Goal: Transaction & Acquisition: Purchase product/service

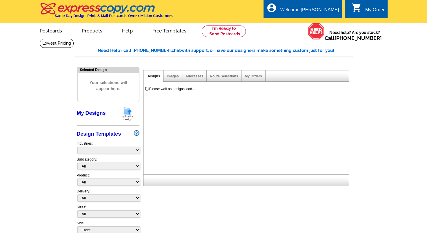
select select "785"
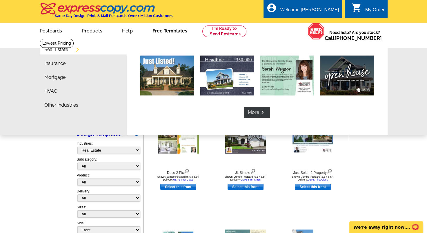
click at [169, 34] on link "Free Templates" at bounding box center [169, 30] width 53 height 14
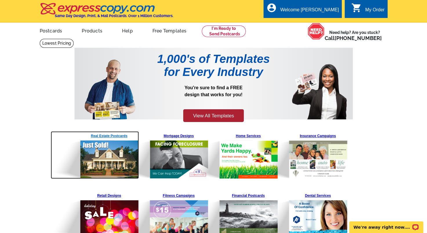
click at [108, 137] on img at bounding box center [95, 155] width 88 height 48
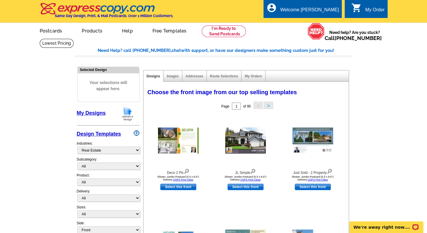
scroll to position [58, 0]
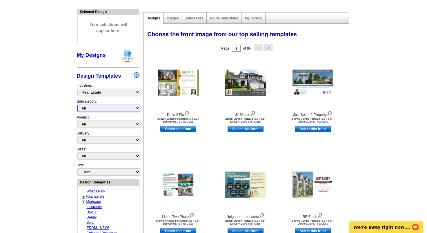
click at [96, 108] on select "All RE/MAX® Referrals Keller Williams® Berkshire Hathaway Home Services Century…" at bounding box center [108, 108] width 63 height 7
click at [51, 132] on main "Need Help? call 800-260-5887, chat with support, or have our designers make som…" at bounding box center [213, 196] width 427 height 431
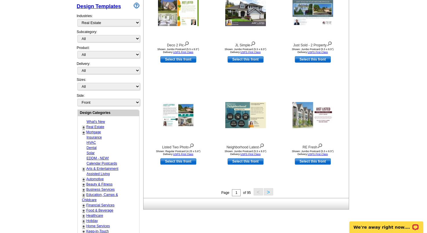
scroll to position [145, 0]
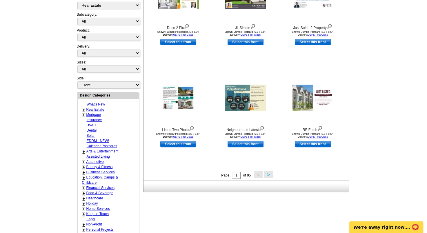
click at [102, 139] on link "EDDM - NEW!" at bounding box center [98, 141] width 22 height 4
select select "1150"
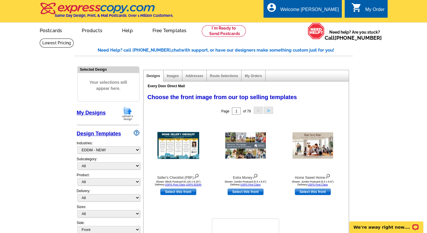
scroll to position [0, 0]
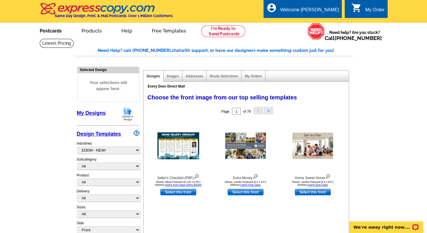
click at [54, 33] on link "Postcards" at bounding box center [50, 30] width 41 height 14
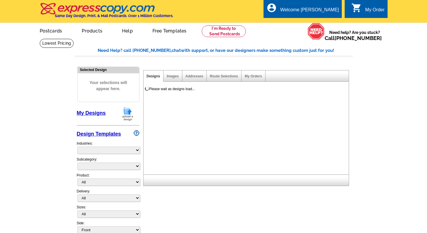
select select
select select "785"
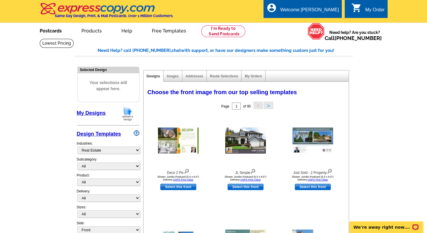
click at [60, 30] on link "Postcards" at bounding box center [50, 30] width 41 height 14
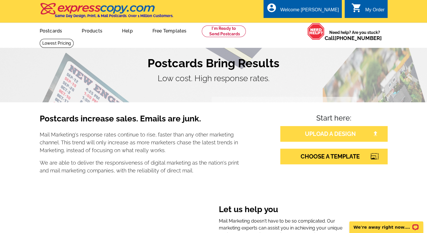
click at [340, 132] on link "UPLOAD A DESIGN" at bounding box center [334, 134] width 107 height 16
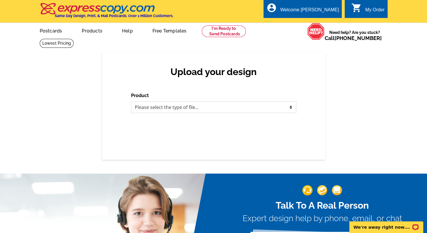
click at [192, 106] on select "Please select the type of file... Postcards Business Cards Letters and flyers G…" at bounding box center [213, 108] width 165 height 12
select select "1"
click at [131, 102] on select "Please select the type of file... Postcards Business Cards Letters and flyers G…" at bounding box center [213, 108] width 165 height 12
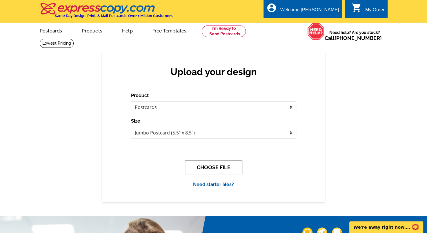
click at [218, 169] on button "CHOOSE FILE" at bounding box center [213, 168] width 57 height 14
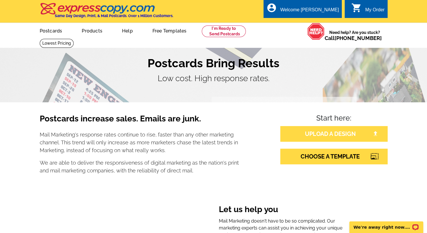
click at [332, 134] on link "UPLOAD A DESIGN" at bounding box center [334, 134] width 107 height 16
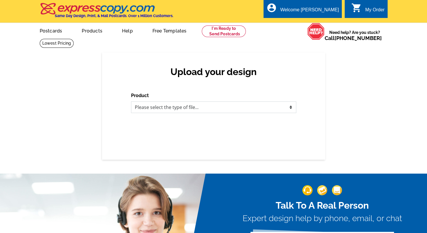
click at [187, 107] on select "Please select the type of file... Postcards Business Cards Letters and flyers G…" at bounding box center [213, 108] width 165 height 12
select select "1"
click at [131, 102] on select "Please select the type of file... Postcards Business Cards Letters and flyers G…" at bounding box center [213, 108] width 165 height 12
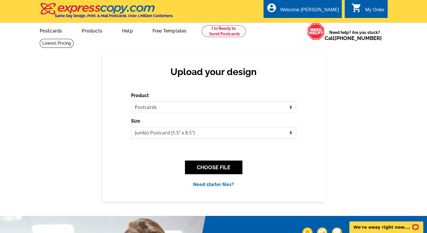
click at [185, 132] on select "Jumbo Postcard (5.5" x 8.5") Regular Postcard (4.25" x 5.6") Panoramic Postcard…" at bounding box center [213, 133] width 165 height 12
click at [131, 127] on select "Jumbo Postcard (5.5" x 8.5") Regular Postcard (4.25" x 5.6") Panoramic Postcard…" at bounding box center [213, 133] width 165 height 12
click at [214, 166] on button "CHOOSE FILE" at bounding box center [213, 168] width 57 height 14
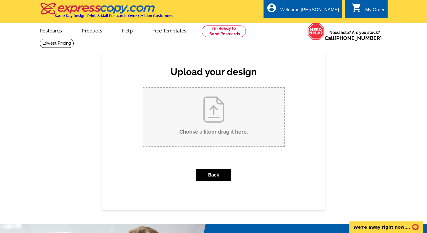
click at [223, 130] on input "Choose a file or drag it here ." at bounding box center [213, 117] width 141 height 59
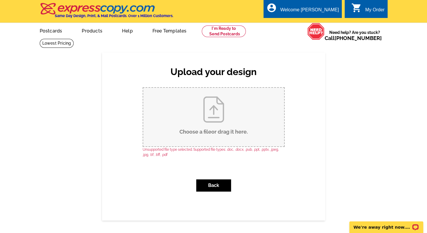
click at [216, 116] on input "Choose a file or drag it here ." at bounding box center [213, 117] width 141 height 59
type input "C:\fakepath\All Heroes with Icons_ServiceDeservesItsRewards_BrandAsset.png"
click at [49, 31] on link "Postcards" at bounding box center [50, 30] width 41 height 14
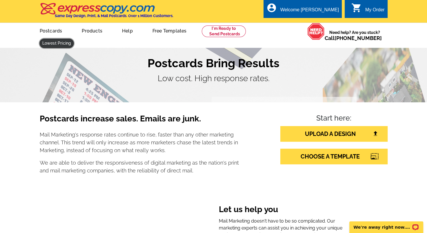
click at [74, 39] on link at bounding box center [57, 43] width 34 height 9
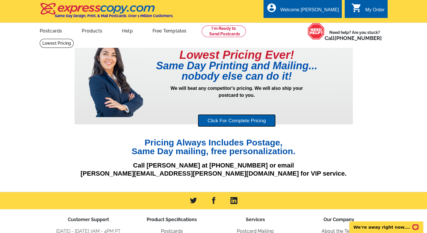
click at [238, 118] on link "Click For Complete Pricing" at bounding box center [237, 120] width 78 height 13
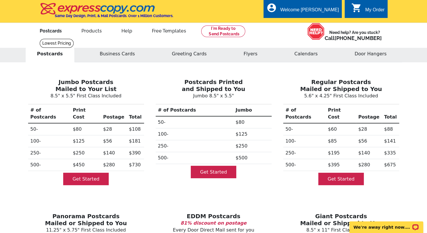
click at [52, 31] on link "Postcards" at bounding box center [50, 30] width 41 height 14
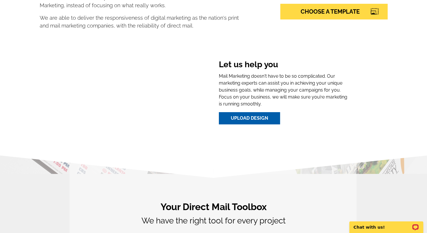
click at [254, 121] on link "Upload Design" at bounding box center [249, 118] width 61 height 12
click at [250, 118] on link "Upload Design" at bounding box center [249, 118] width 61 height 12
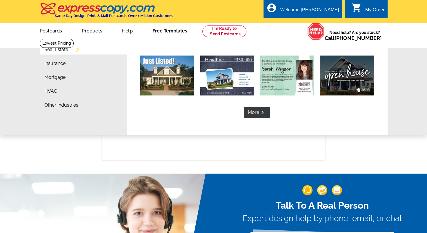
click at [167, 28] on link "Free Templates" at bounding box center [169, 30] width 53 height 14
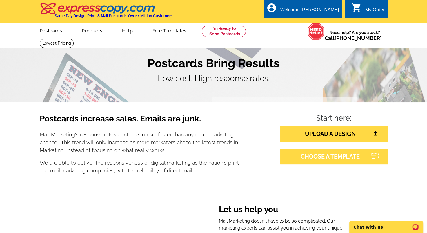
click at [334, 158] on link "CHOOSE A TEMPLATE" at bounding box center [334, 157] width 107 height 16
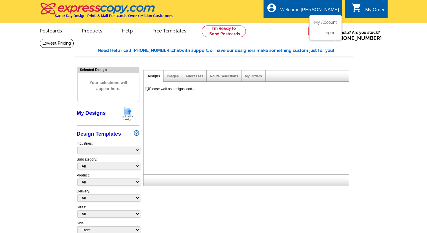
select select "785"
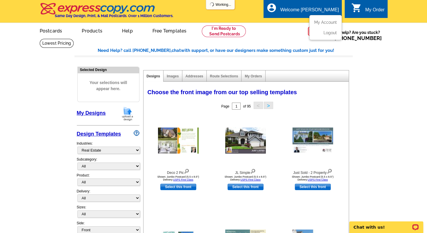
click at [321, 12] on div "Welcome [PERSON_NAME]" at bounding box center [310, 11] width 59 height 8
click at [326, 23] on link "My Account" at bounding box center [324, 22] width 25 height 5
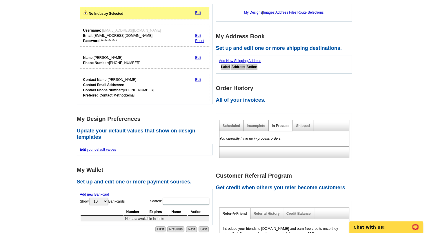
scroll to position [87, 0]
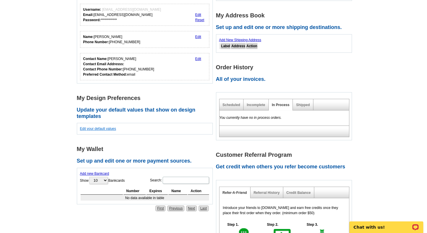
click at [99, 127] on link "Edit your default values" at bounding box center [98, 129] width 36 height 4
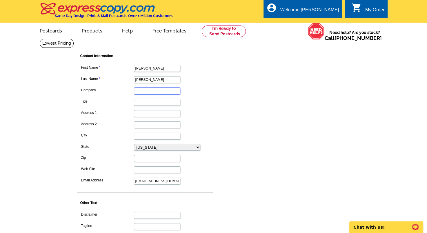
click at [153, 93] on input "Company" at bounding box center [157, 91] width 46 height 7
type input "[PERSON_NAME] Realty"
type input "Realtor, MRP"
click at [146, 112] on input "Address 1" at bounding box center [157, 113] width 46 height 7
type input "2244 General Booth Blvd"
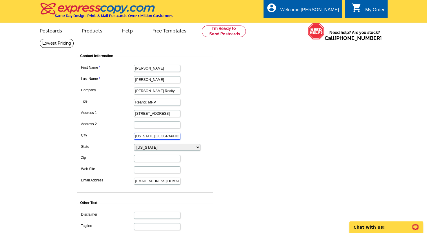
type input "Virginia Beach"
click at [153, 148] on select "Alabama Alaska Arizona Arkansas California Colorado Connecticut D.C. Delaware F…" at bounding box center [167, 147] width 66 height 7
select select "46"
click at [134, 144] on select "Alabama Alaska Arizona Arkansas California Colorado Connecticut D.C. Delaware F…" at bounding box center [167, 147] width 66 height 7
click at [147, 160] on input "Zip" at bounding box center [157, 158] width 46 height 7
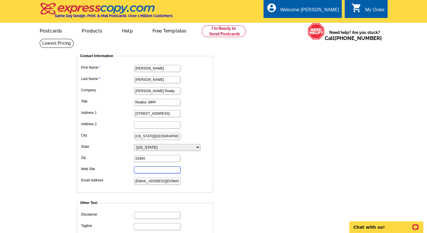
click at [151, 169] on input "Web Site" at bounding box center [157, 170] width 46 height 7
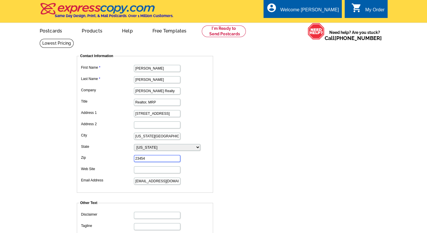
click at [146, 157] on input "23454" at bounding box center [157, 158] width 46 height 7
type input "23456"
click at [144, 169] on input "Web Site" at bounding box center [157, 170] width 46 height 7
paste input "[URL][DOMAIN_NAME]"
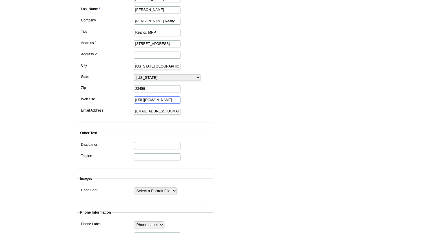
scroll to position [87, 0]
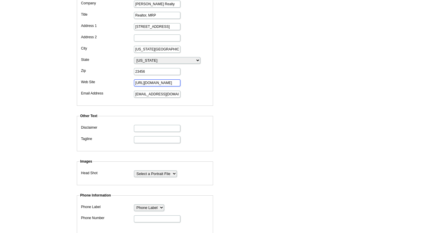
type input "[URL][DOMAIN_NAME]"
click at [157, 127] on input "Disclaimer" at bounding box center [157, 128] width 46 height 7
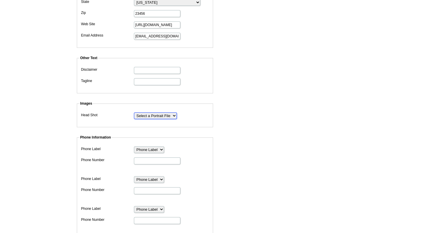
click at [172, 115] on select "Select a Portrait File" at bounding box center [155, 116] width 43 height 7
click at [134, 113] on select "Select a Portrait File" at bounding box center [155, 116] width 43 height 7
click at [150, 160] on input "Phone Number" at bounding box center [157, 161] width 46 height 7
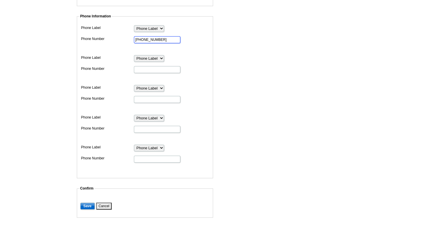
scroll to position [319, 0]
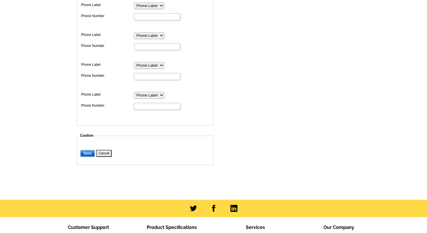
type input "[PHONE_NUMBER]"
click at [88, 151] on input "Save" at bounding box center [87, 153] width 15 height 7
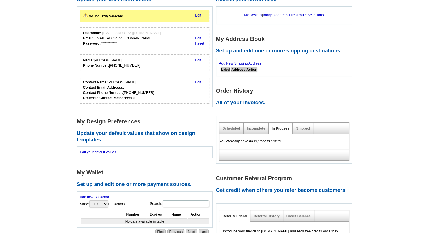
scroll to position [87, 0]
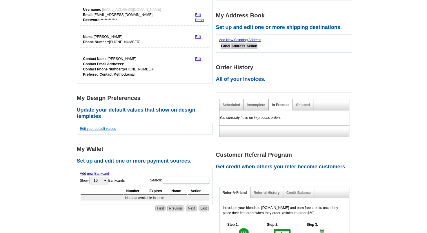
click at [106, 129] on link "Edit your default values" at bounding box center [98, 129] width 36 height 4
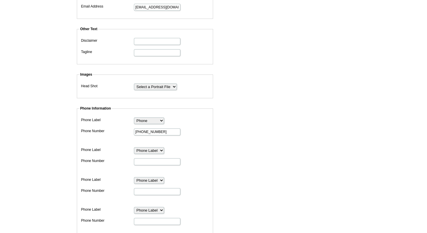
scroll to position [145, 0]
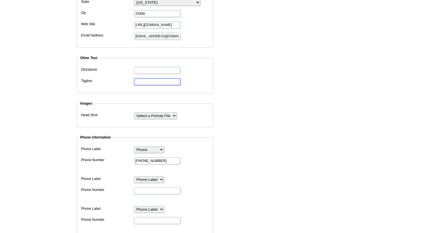
click at [151, 79] on input "Tagline" at bounding box center [157, 81] width 46 height 7
paste input "Your Home, Your Future, My Commitment"
type input "Your Home, Your Future, My Commitment!"
click at [221, 118] on dd "Images Head Shot Select a Portrait File" at bounding box center [154, 114] width 154 height 26
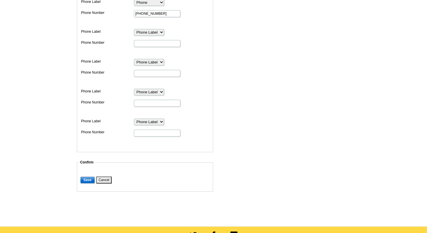
scroll to position [348, 0]
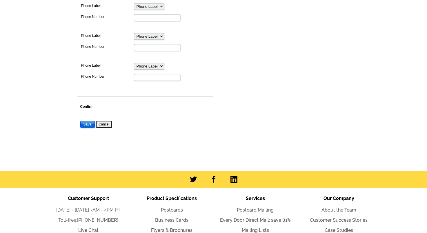
click at [89, 122] on input "Save" at bounding box center [87, 124] width 15 height 7
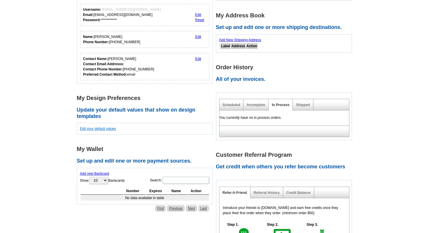
click at [102, 129] on link "Edit your default values" at bounding box center [98, 129] width 36 height 4
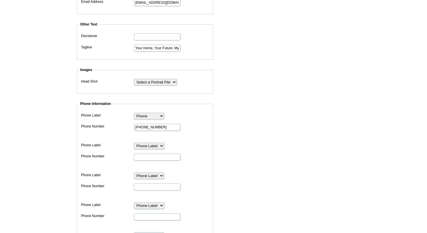
scroll to position [174, 0]
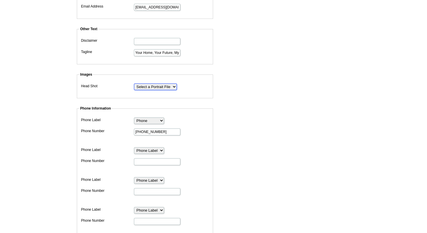
click at [156, 86] on select "Select a Portrait File" at bounding box center [155, 87] width 43 height 7
click at [134, 84] on select "Select a Portrait File" at bounding box center [155, 87] width 43 height 7
click at [156, 93] on fieldset "Images Head Shot Select a Portrait File" at bounding box center [145, 85] width 136 height 26
click at [158, 85] on select "Select a Portrait File" at bounding box center [155, 87] width 43 height 7
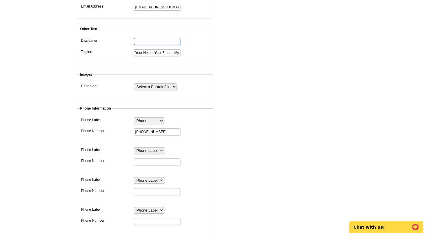
click at [145, 41] on input "Disclaimer" at bounding box center [157, 41] width 46 height 7
type input "Not intended to solicit another brokers listing"
click at [260, 120] on form "Contact Information First Name Mary Last Name Mason Company Judy Reed Realty Ti…" at bounding box center [216, 92] width 279 height 436
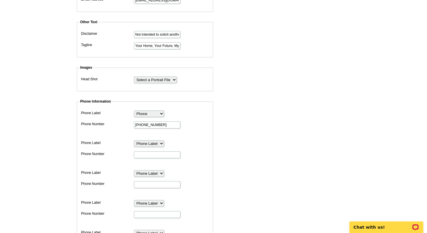
scroll to position [174, 0]
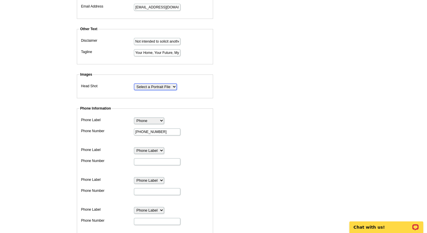
click at [155, 84] on select "Select a Portrait File" at bounding box center [155, 87] width 43 height 7
click at [134, 84] on select "Select a Portrait File" at bounding box center [155, 87] width 43 height 7
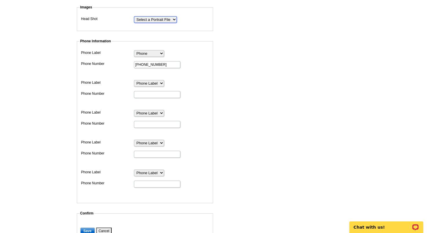
scroll to position [319, 0]
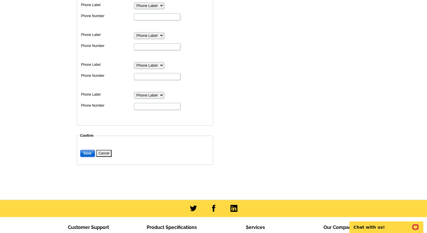
click at [86, 151] on input "Save" at bounding box center [87, 153] width 15 height 7
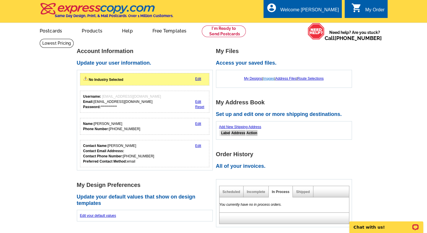
click at [267, 79] on link "Images" at bounding box center [268, 79] width 11 height 4
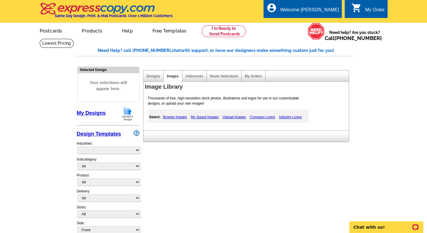
select select "785"
click at [265, 118] on link "Company Logos" at bounding box center [263, 117] width 28 height 7
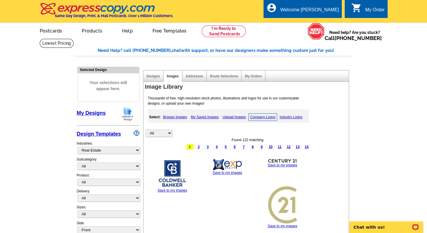
click at [175, 118] on link "Browse Images" at bounding box center [175, 117] width 27 height 7
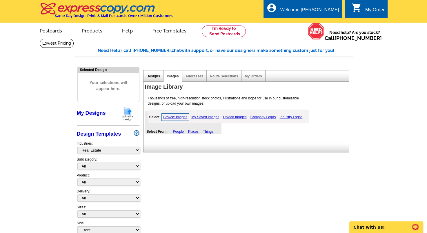
click at [157, 78] on link "Designs" at bounding box center [154, 76] width 14 height 4
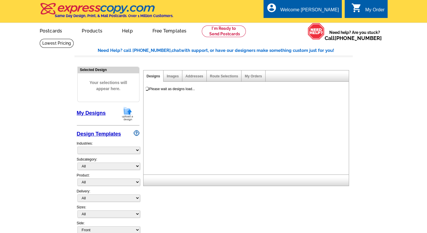
select select "785"
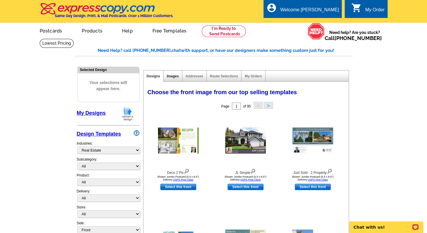
click at [173, 77] on link "Images" at bounding box center [173, 76] width 12 height 4
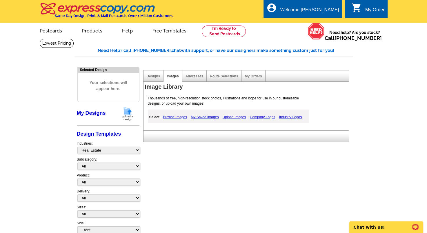
click at [209, 117] on link "My Saved Images" at bounding box center [204, 117] width 31 height 7
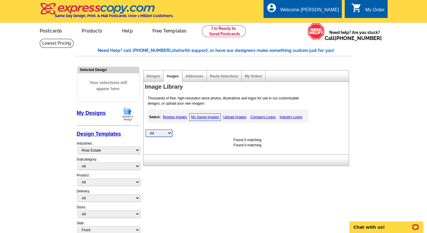
click at [169, 132] on select "All Property" at bounding box center [159, 133] width 27 height 7
click at [104, 86] on span "Your selections will appear here." at bounding box center [108, 86] width 53 height 24
click at [128, 115] on img at bounding box center [127, 113] width 15 height 15
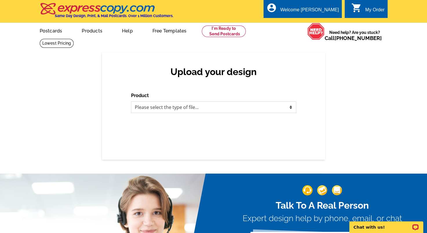
click at [148, 108] on select "Please select the type of file... Postcards Business Cards Letters and flyers G…" at bounding box center [213, 108] width 165 height 12
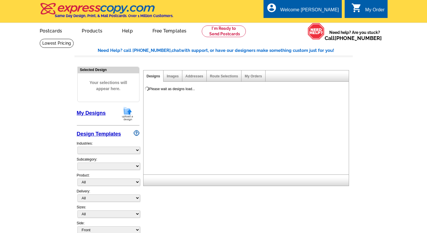
select select
select select "785"
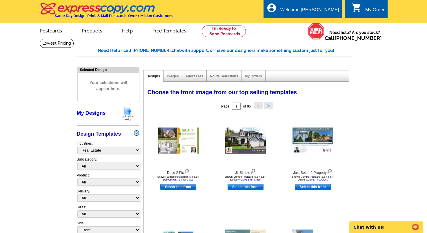
click at [198, 79] on div "Addresses" at bounding box center [194, 75] width 24 height 11
click at [194, 77] on link "Addresses" at bounding box center [195, 76] width 18 height 4
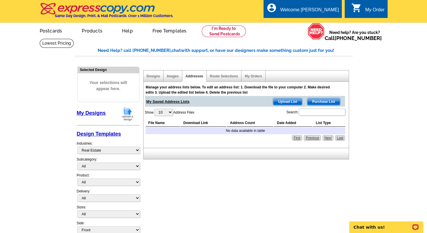
click at [320, 102] on span "Purchase List" at bounding box center [324, 101] width 33 height 7
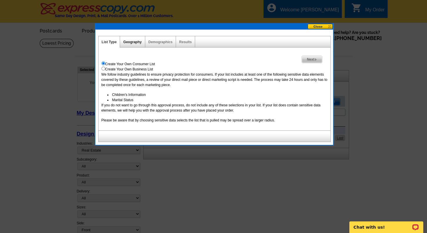
click at [138, 41] on link "Geography" at bounding box center [132, 42] width 18 height 4
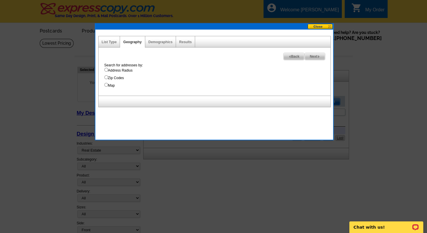
click at [106, 70] on input "Address Radius" at bounding box center [106, 70] width 4 height 4
radio input "true"
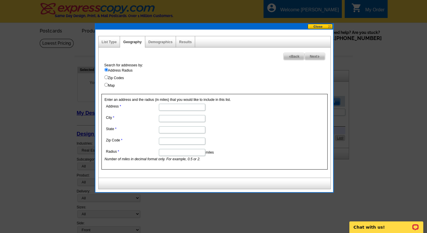
click at [178, 106] on input "Address" at bounding box center [182, 107] width 46 height 7
type input "1861 Colonial Arms circle"
type input "va beach"
type input "va"
type input "23454"
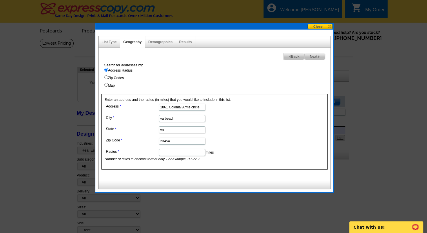
click at [187, 151] on input "Radius" at bounding box center [182, 152] width 46 height 7
type input "2"
click at [242, 143] on dd "23454" at bounding box center [182, 140] width 154 height 9
click at [315, 59] on span "Next" at bounding box center [315, 56] width 20 height 7
select select
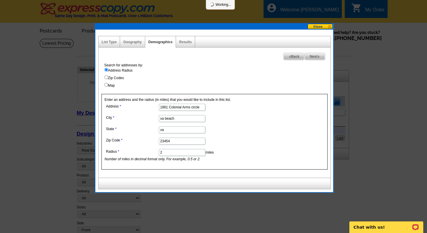
select select
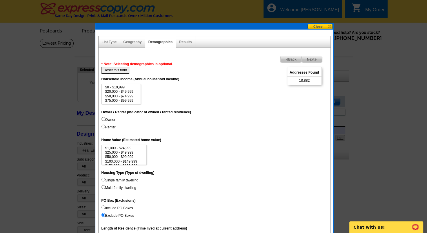
click at [104, 187] on input "Multi-family dwelling" at bounding box center [104, 187] width 4 height 4
radio input "true"
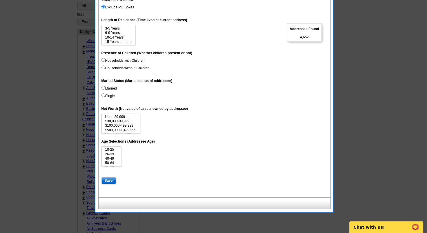
scroll to position [232, 0]
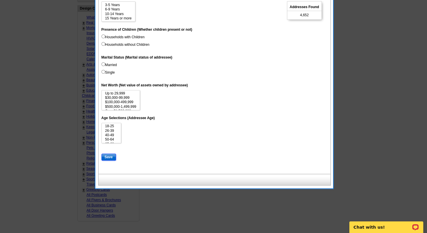
click at [112, 156] on input "Save" at bounding box center [109, 157] width 15 height 7
select select
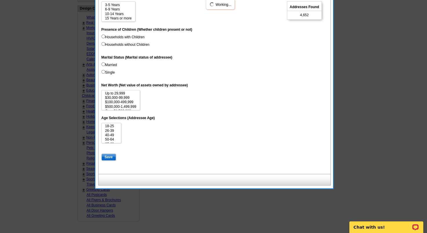
select select
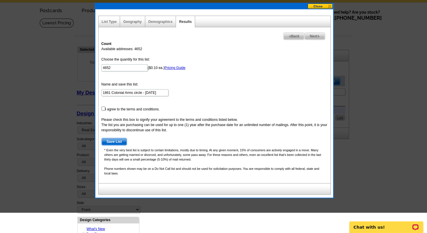
scroll to position [0, 0]
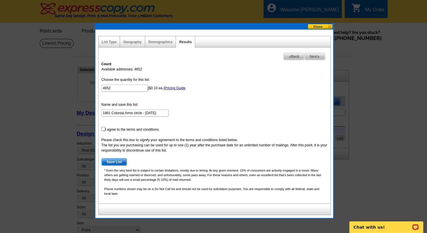
click at [104, 128] on input "checkbox" at bounding box center [104, 129] width 4 height 4
checkbox input "true"
click at [114, 162] on span "Save List" at bounding box center [114, 162] width 25 height 7
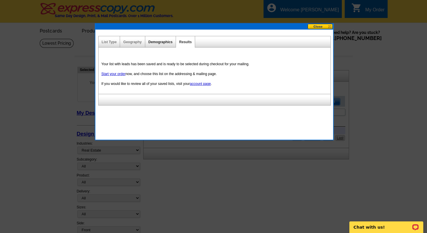
click at [160, 43] on link "Demographics" at bounding box center [161, 42] width 24 height 4
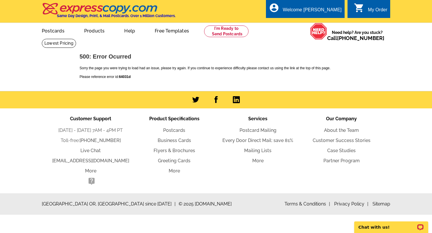
click at [256, 154] on li "Mailing Lists" at bounding box center [258, 150] width 84 height 7
click at [257, 150] on link "Mailing Lists" at bounding box center [257, 151] width 27 height 6
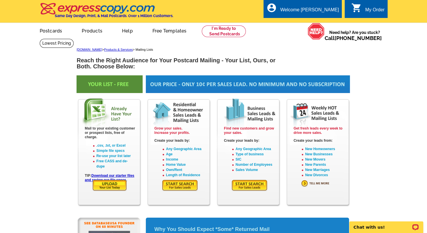
click at [311, 183] on img at bounding box center [319, 184] width 37 height 8
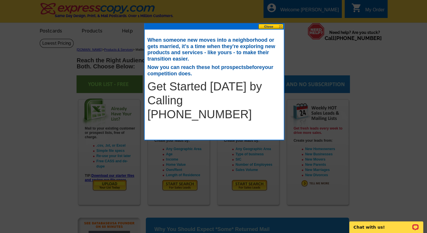
click at [274, 27] on button at bounding box center [271, 27] width 26 height 6
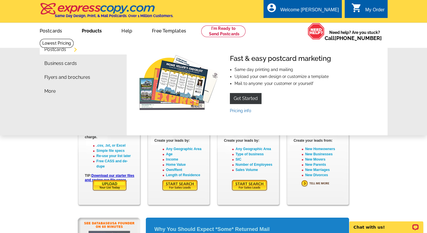
click at [97, 35] on link "Products" at bounding box center [92, 30] width 39 height 14
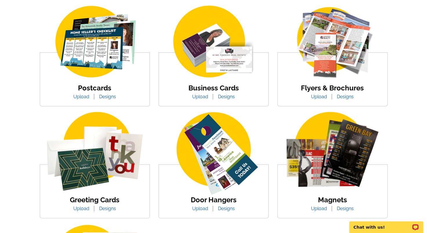
scroll to position [116, 0]
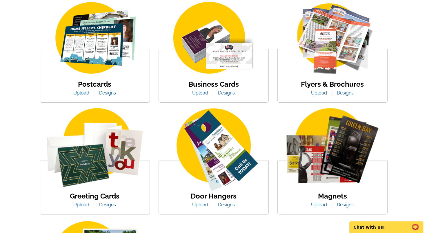
click at [97, 57] on img at bounding box center [95, 38] width 99 height 76
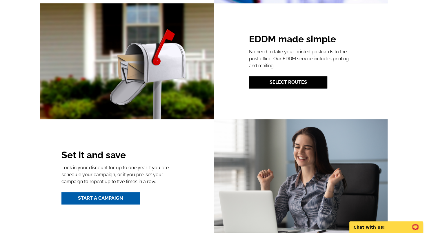
scroll to position [783, 0]
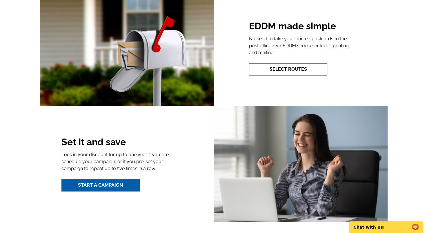
click at [288, 69] on link "Select Routes" at bounding box center [288, 69] width 78 height 12
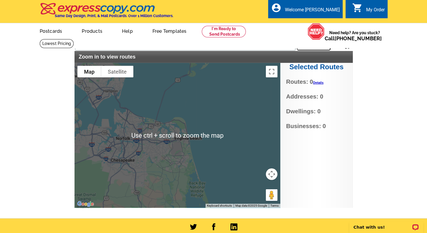
click at [170, 139] on div at bounding box center [178, 135] width 206 height 145
click at [346, 152] on div "Selected Routes Routes: 0 Details No Current Selections Addresses: 0 Dwellings:…" at bounding box center [317, 135] width 73 height 145
click at [136, 61] on div "Zoom in to view routes" at bounding box center [214, 57] width 279 height 12
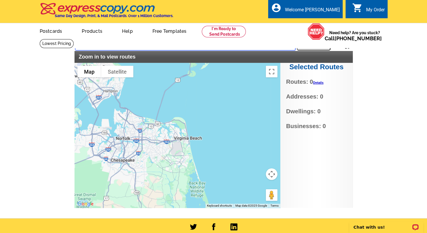
click at [128, 42] on input "text" at bounding box center [185, 45] width 220 height 10
click at [318, 47] on button "Search" at bounding box center [314, 45] width 34 height 12
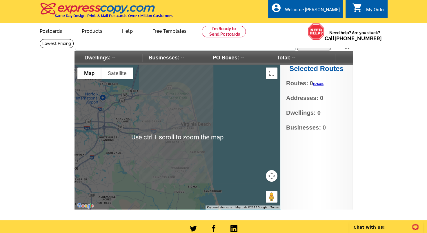
click at [160, 139] on div at bounding box center [178, 137] width 206 height 145
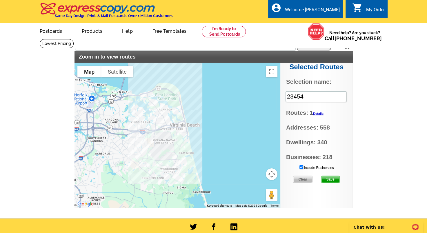
drag, startPoint x: 180, startPoint y: 137, endPoint x: 168, endPoint y: 138, distance: 12.8
click at [168, 138] on div at bounding box center [178, 135] width 206 height 145
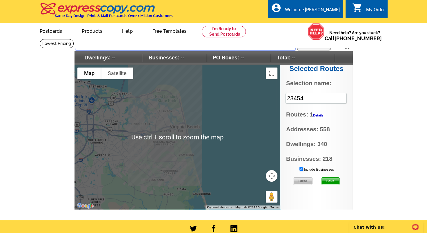
click at [91, 43] on input "23454" at bounding box center [185, 45] width 220 height 10
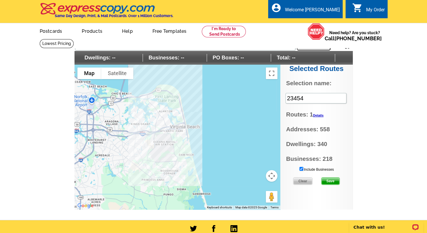
click at [345, 45] on img at bounding box center [347, 44] width 9 height 9
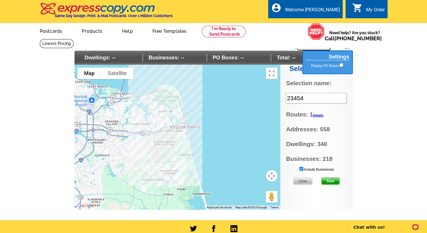
click at [341, 59] on h2 "Settings" at bounding box center [328, 57] width 44 height 7
click at [229, 49] on input "23454" at bounding box center [185, 45] width 220 height 10
type input "2"
type input "1861 colonial arms circle"
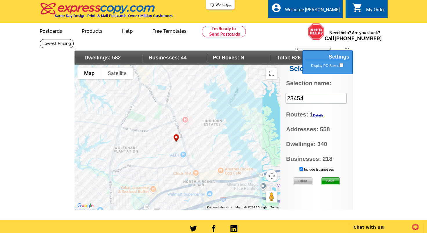
click at [176, 138] on img "1861 Colonial Arms Cir, Virginia Beach, VA 23454, USA" at bounding box center [177, 138] width 12 height 14
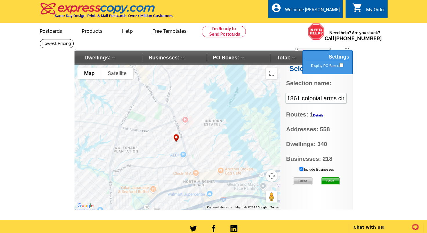
click at [302, 169] on input "Include Businesses" at bounding box center [302, 169] width 4 height 4
click at [328, 181] on span "Save" at bounding box center [331, 181] width 18 height 7
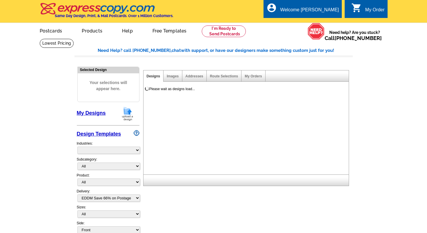
select select "4"
select select "785"
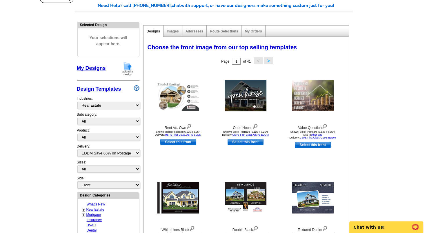
scroll to position [29, 0]
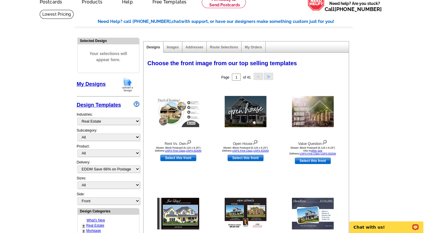
click at [96, 81] on div "My Designs" at bounding box center [108, 85] width 63 height 17
click at [95, 83] on link "My Designs" at bounding box center [91, 84] width 29 height 6
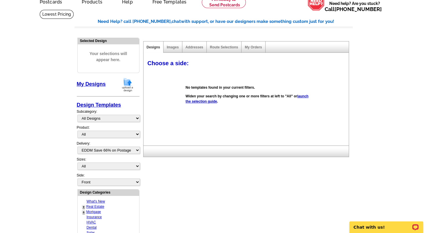
click at [218, 102] on link "launch the selection guide" at bounding box center [247, 98] width 123 height 9
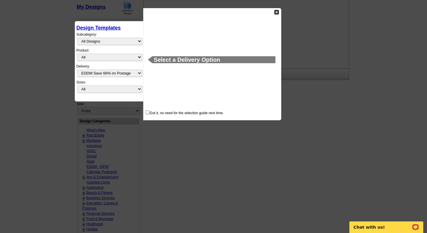
scroll to position [109, 0]
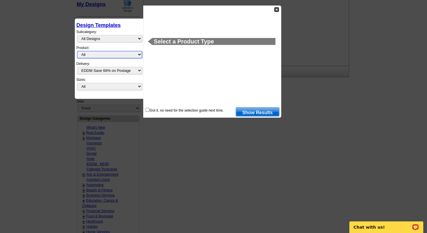
click at [102, 55] on select "All Postcards Letters and flyers Business Cards Door Hangers Greeting Cards" at bounding box center [109, 54] width 65 height 7
select select "1"
click at [77, 51] on select "All Postcards Letters and flyers Business Cards Door Hangers Greeting Cards" at bounding box center [109, 54] width 65 height 7
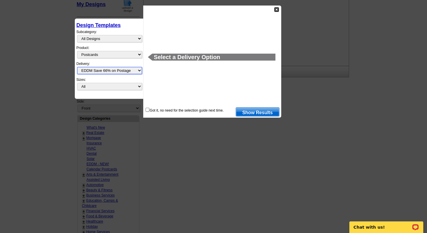
click at [101, 70] on select "All First Class Mail Shipped to Me EDDM Save 66% on Postage" at bounding box center [109, 70] width 65 height 7
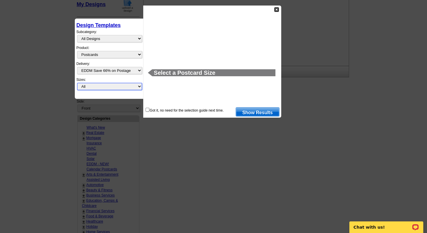
click at [101, 85] on select "All Jumbo Postcard (5.5" x 8.5") Regular Postcard (4.25" x 5.6") Panoramic Post…" at bounding box center [109, 86] width 65 height 7
select select "1"
click at [77, 83] on select "All Jumbo Postcard (5.5" x 8.5") Regular Postcard (4.25" x 5.6") Panoramic Post…" at bounding box center [109, 86] width 65 height 7
click at [148, 110] on input "checkbox" at bounding box center [148, 110] width 4 height 4
checkbox input "true"
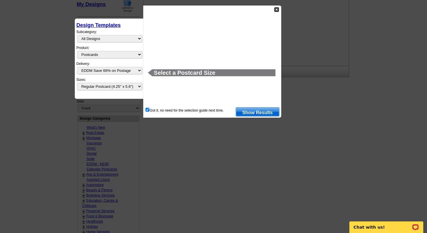
click at [255, 111] on link "Show Results" at bounding box center [258, 111] width 44 height 9
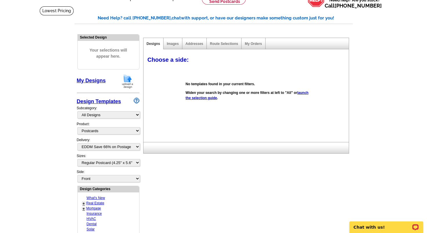
scroll to position [0, 0]
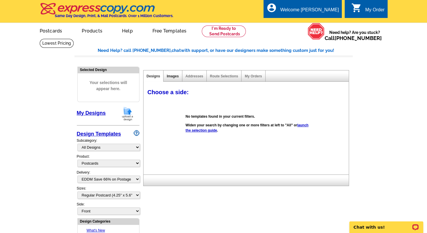
click at [175, 76] on link "Images" at bounding box center [173, 76] width 12 height 4
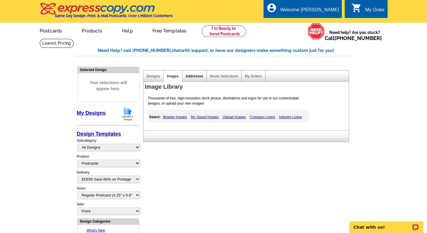
click at [197, 76] on link "Addresses" at bounding box center [195, 76] width 18 height 4
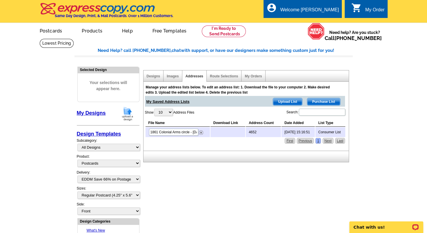
click at [45, 34] on link "Postcards" at bounding box center [50, 30] width 41 height 14
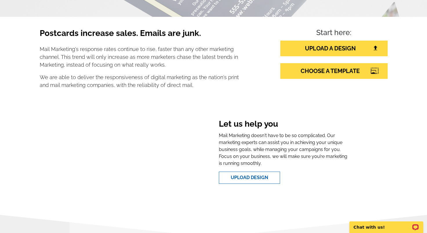
scroll to position [87, 0]
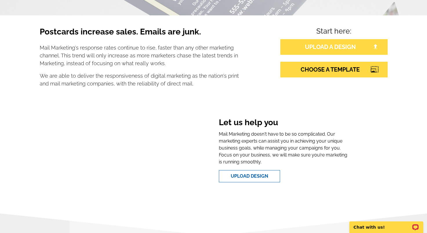
click at [340, 52] on link "UPLOAD A DESIGN" at bounding box center [334, 47] width 107 height 16
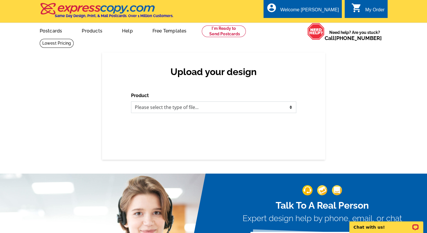
click at [175, 107] on select "Please select the type of file... Postcards Business Cards Letters and flyers G…" at bounding box center [213, 108] width 165 height 12
select select "1"
click at [131, 102] on select "Please select the type of file... Postcards Business Cards Letters and flyers G…" at bounding box center [213, 108] width 165 height 12
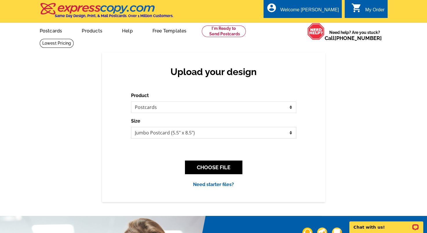
click at [194, 138] on select "Jumbo Postcard (5.5" x 8.5") Regular Postcard (4.25" x 5.6") Panoramic Postcard…" at bounding box center [213, 133] width 165 height 12
select select "1"
click at [131, 127] on select "Jumbo Postcard (5.5" x 8.5") Regular Postcard (4.25" x 5.6") Panoramic Postcard…" at bounding box center [213, 133] width 165 height 12
click at [214, 168] on button "CHOOSE FILE" at bounding box center [213, 168] width 57 height 14
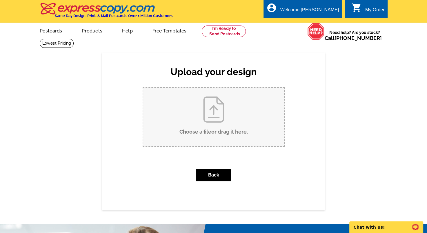
click at [209, 124] on input "Choose a file or drag it here ." at bounding box center [213, 117] width 141 height 59
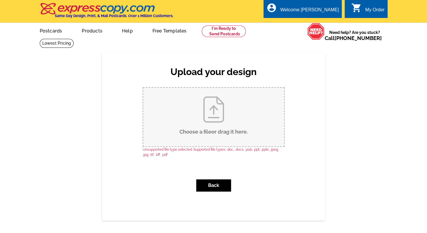
click at [216, 117] on input "Choose a file or drag it here ." at bounding box center [213, 117] width 141 height 59
type input "C:\fakepath\AllHeroesWithCheck.eps"
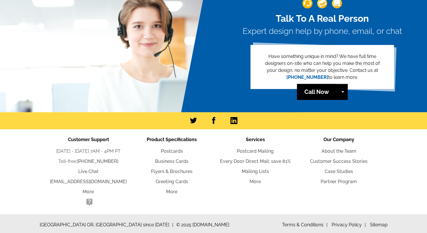
scroll to position [250, 0]
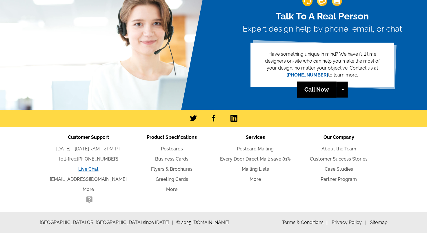
click at [87, 167] on link "Live Chat" at bounding box center [88, 170] width 20 height 6
click at [87, 191] on link "More" at bounding box center [88, 190] width 11 height 6
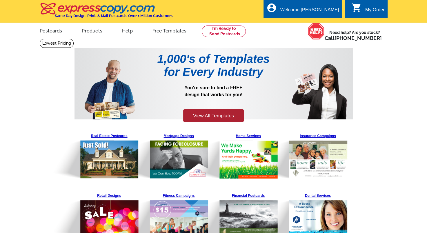
click at [35, 151] on main "1,000's of Templates for Every Industry You're sure to find a FREE design that …" at bounding box center [213, 185] width 427 height 292
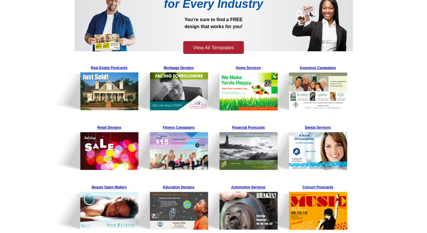
scroll to position [87, 0]
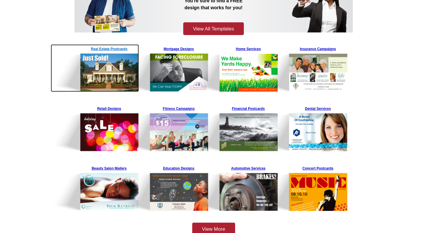
click at [106, 48] on img at bounding box center [95, 68] width 88 height 48
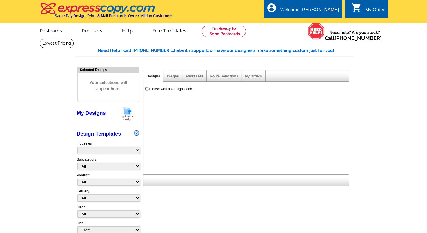
select select "785"
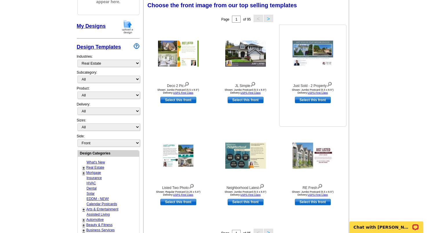
scroll to position [174, 0]
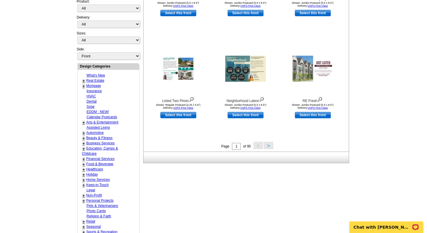
click at [270, 148] on button ">" at bounding box center [268, 145] width 9 height 7
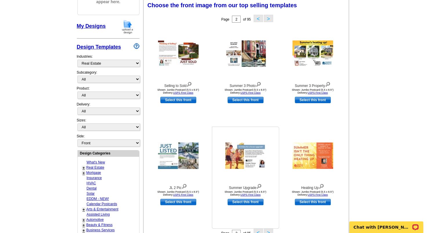
scroll to position [86, 0]
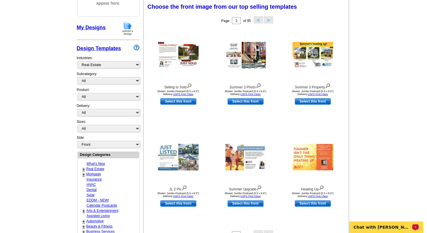
click at [417, 227] on icon "Open LiveChat chat widget" at bounding box center [416, 227] width 4 height 3
click at [377, 74] on main "Need Help? call 800-260-5887, chat with support, or have our designers make som…" at bounding box center [213, 168] width 427 height 431
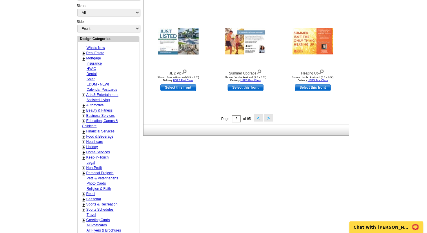
click at [269, 117] on button ">" at bounding box center [268, 117] width 9 height 7
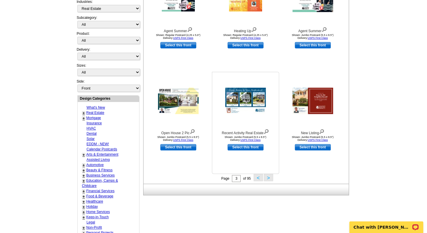
scroll to position [144, 0]
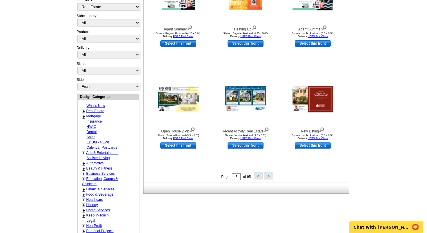
click at [83, 109] on link "+" at bounding box center [84, 111] width 2 height 5
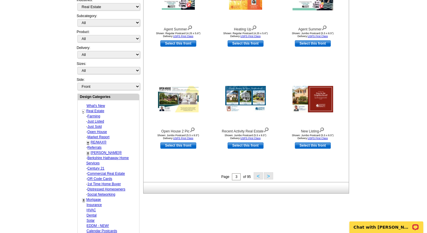
click at [90, 114] on link "Farming" at bounding box center [94, 116] width 13 height 4
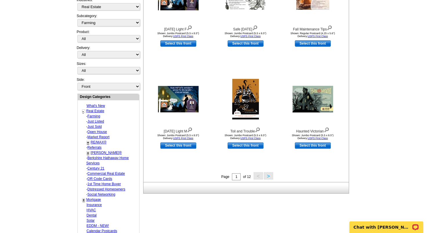
click at [101, 178] on link "QR Code Cards" at bounding box center [100, 179] width 25 height 4
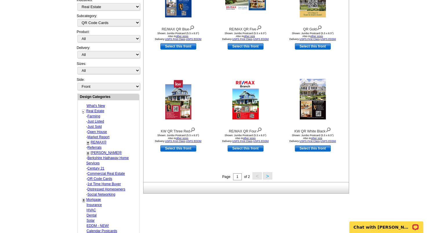
click at [268, 177] on button ">" at bounding box center [267, 175] width 9 height 7
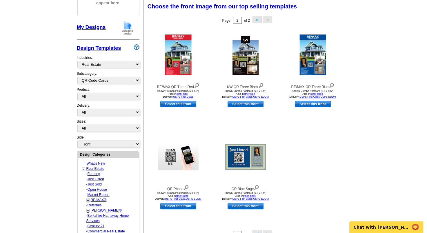
scroll to position [86, 0]
click at [247, 206] on link "Select this front" at bounding box center [246, 206] width 36 height 6
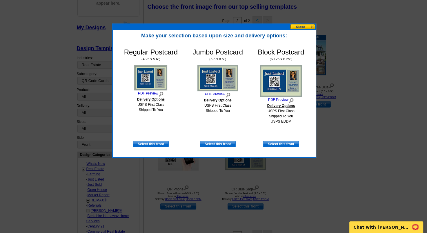
click at [302, 28] on button at bounding box center [303, 27] width 26 height 6
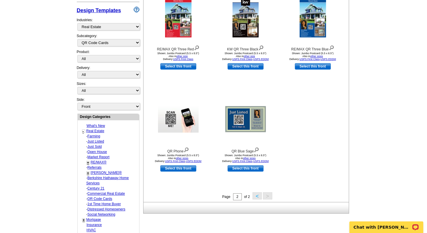
scroll to position [173, 0]
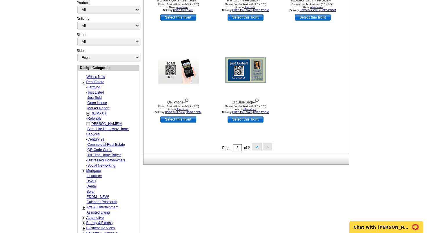
click at [94, 85] on link "Farming" at bounding box center [94, 87] width 13 height 4
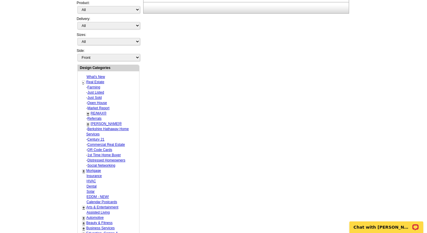
select select "1208"
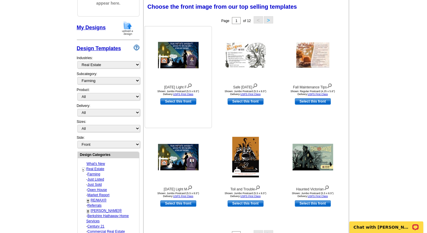
scroll to position [115, 0]
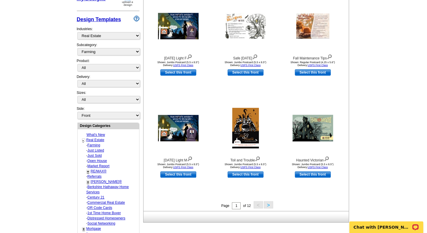
click at [269, 204] on button ">" at bounding box center [268, 204] width 9 height 7
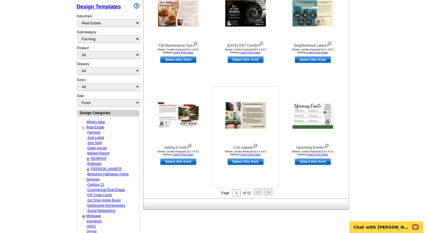
scroll to position [173, 0]
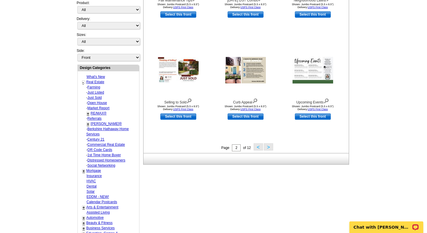
click at [267, 146] on button ">" at bounding box center [268, 146] width 9 height 7
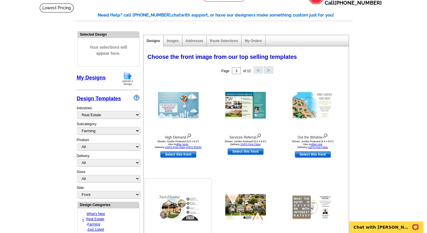
scroll to position [28, 0]
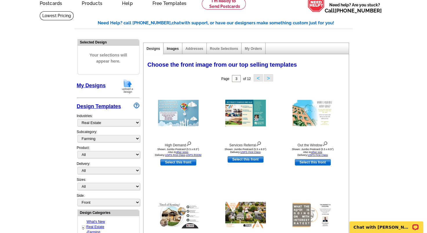
click at [173, 50] on link "Images" at bounding box center [173, 49] width 12 height 4
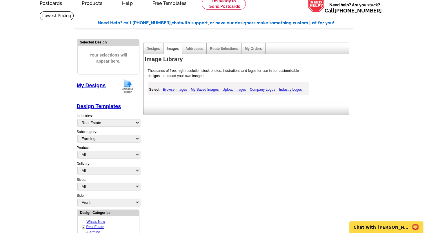
click at [176, 91] on link "Browse Images" at bounding box center [175, 89] width 27 height 7
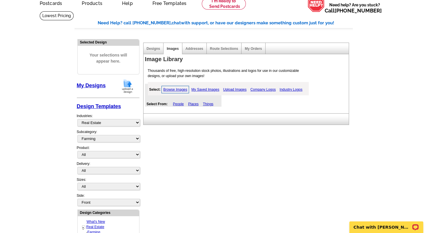
click at [179, 103] on link "People" at bounding box center [178, 104] width 11 height 4
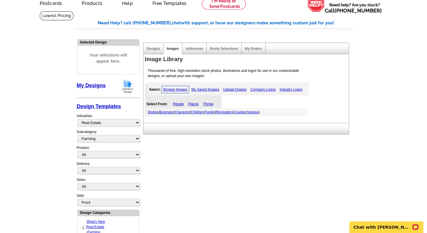
click at [209, 88] on link "My Saved Images" at bounding box center [205, 89] width 31 height 7
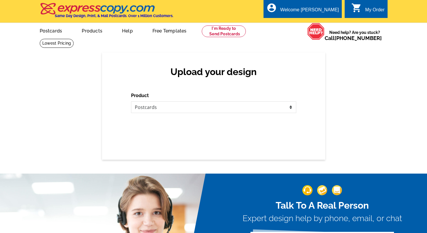
select select "1"
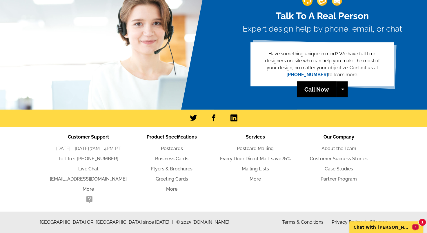
click at [373, 227] on p "Chat with [PERSON_NAME]" at bounding box center [382, 227] width 57 height 5
click at [400, 226] on p "Chat with [PERSON_NAME]" at bounding box center [382, 227] width 57 height 5
